Goal: Task Accomplishment & Management: Manage account settings

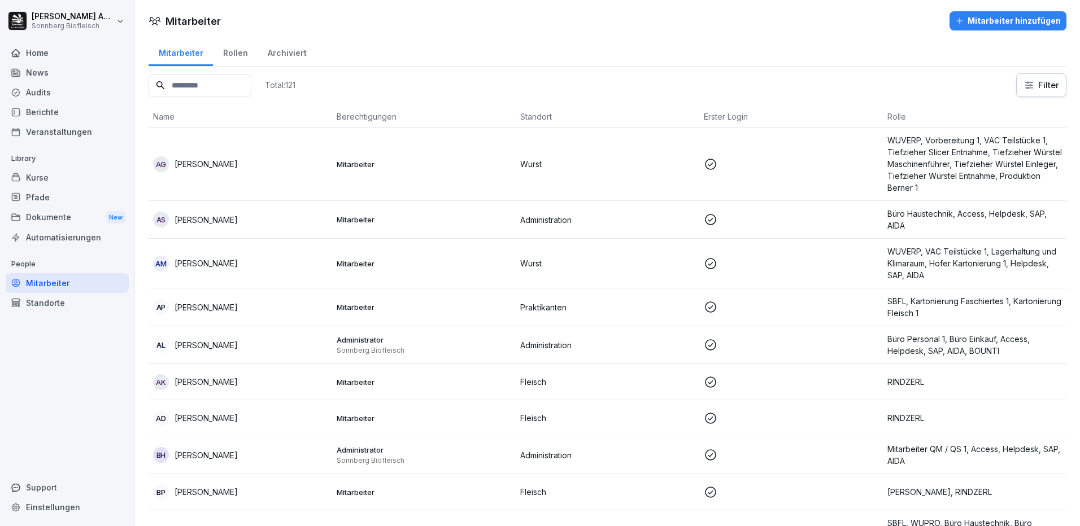
click at [218, 84] on input at bounding box center [200, 86] width 103 height 22
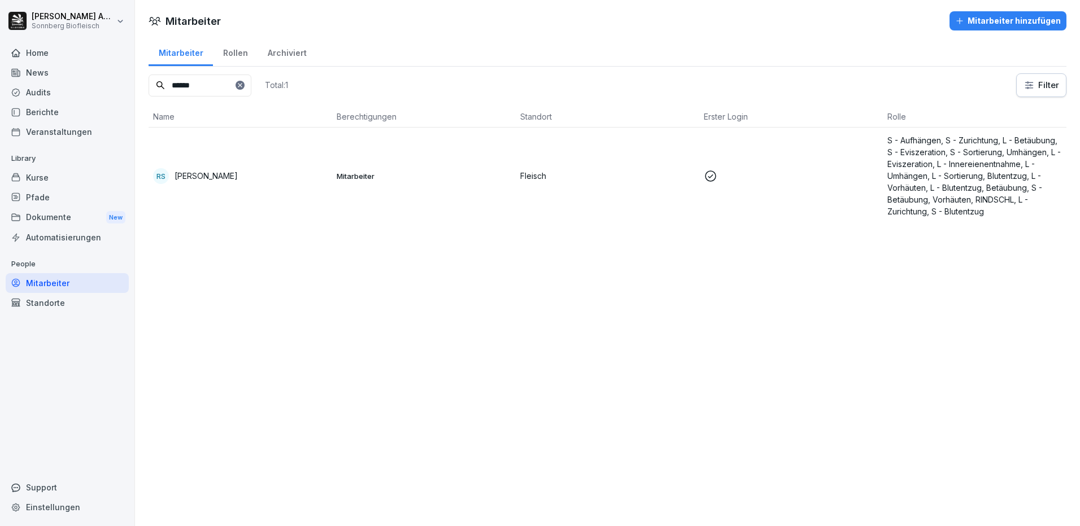
type input "******"
click at [215, 193] on td "RS [PERSON_NAME]" at bounding box center [241, 176] width 184 height 97
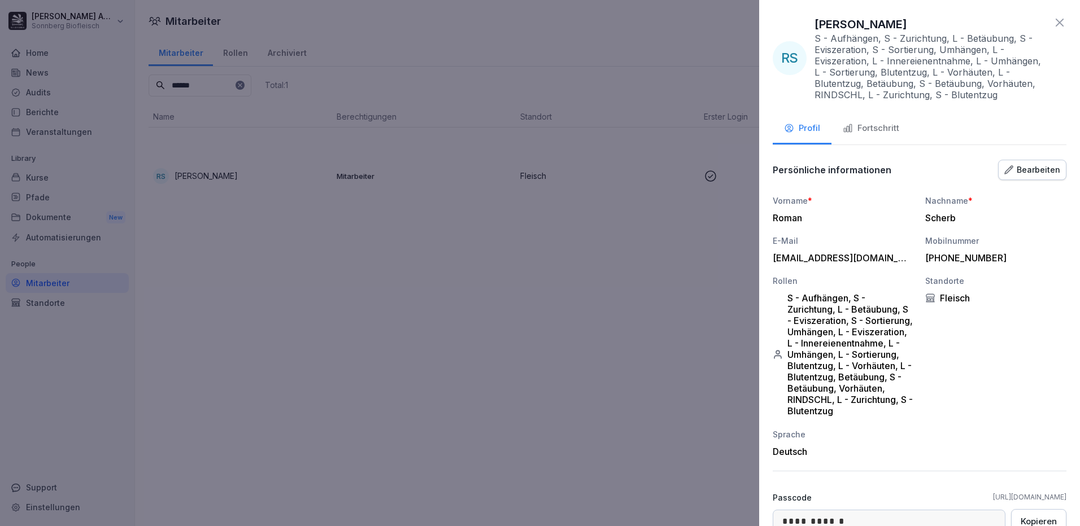
click at [896, 138] on button "Fortschritt" at bounding box center [870, 129] width 79 height 31
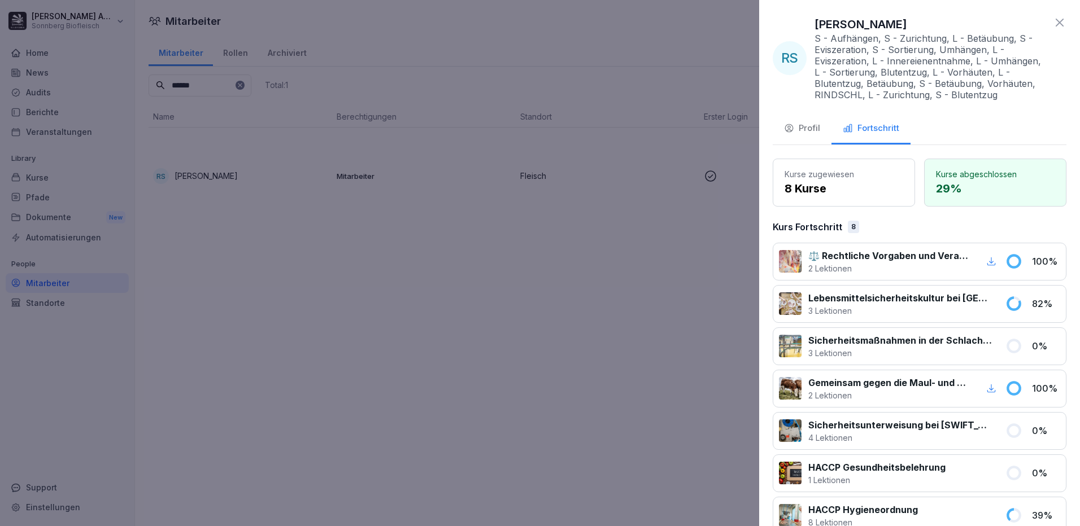
click at [812, 135] on button "Profil" at bounding box center [802, 129] width 59 height 31
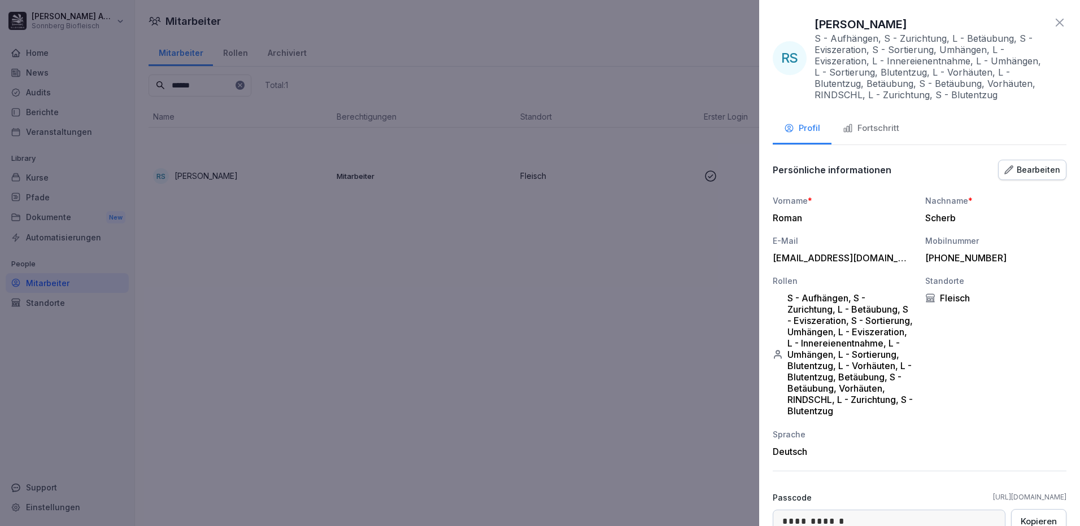
click at [319, 433] on div at bounding box center [540, 263] width 1080 height 526
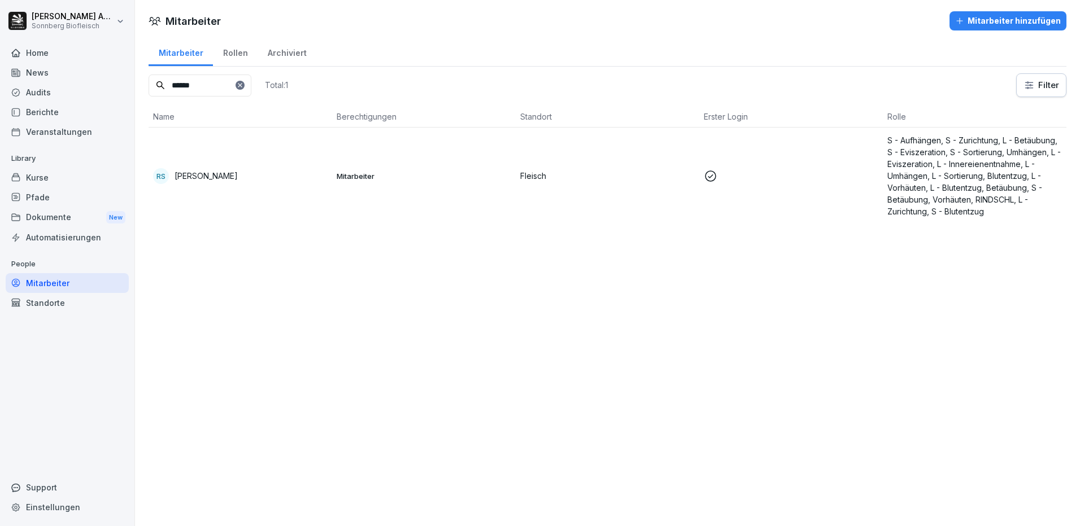
drag, startPoint x: 203, startPoint y: 85, endPoint x: 127, endPoint y: 83, distance: 76.8
click at [128, 83] on div "[PERSON_NAME] Biofleisch Home News Audits Berichte Veranstaltungen Library Kurs…" at bounding box center [540, 263] width 1080 height 526
